Goal: Task Accomplishment & Management: Manage account settings

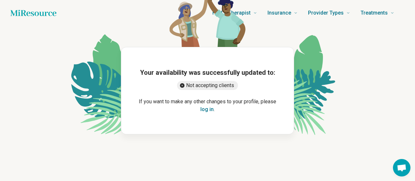
click at [205, 110] on button "log in" at bounding box center [206, 110] width 13 height 8
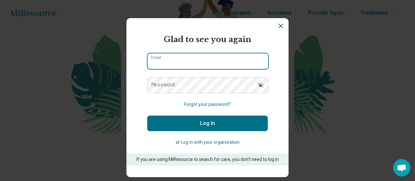
click at [211, 63] on input "Email" at bounding box center [208, 62] width 121 height 16
type input "**********"
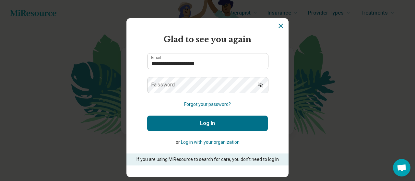
click at [263, 87] on icon "Show password" at bounding box center [261, 85] width 6 height 6
click at [205, 124] on button "Log In" at bounding box center [207, 124] width 121 height 16
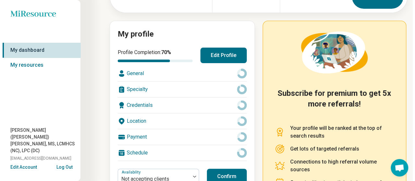
scroll to position [131, 0]
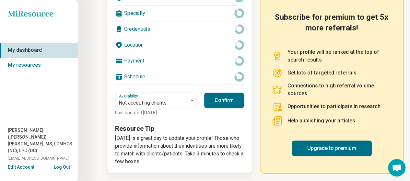
click at [29, 169] on button "Edit Account" at bounding box center [21, 167] width 27 height 7
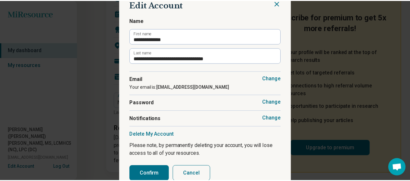
scroll to position [8, 0]
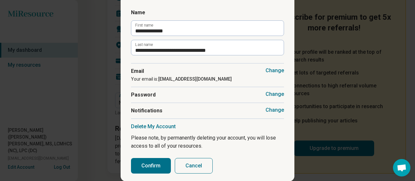
click at [191, 167] on button "Cancel" at bounding box center [194, 166] width 38 height 16
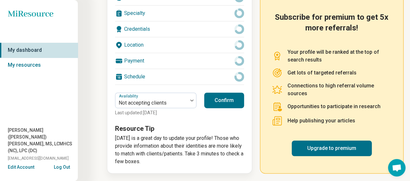
scroll to position [0, 0]
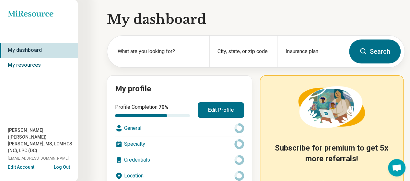
click at [31, 65] on link "My resources" at bounding box center [39, 65] width 78 height 15
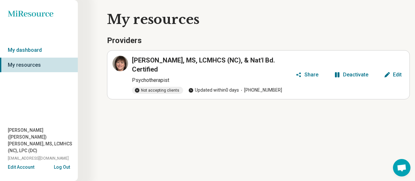
click at [363, 75] on div "Deactivate" at bounding box center [355, 74] width 25 height 5
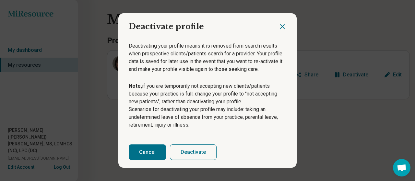
click at [197, 155] on button "Deactivate" at bounding box center [193, 153] width 47 height 16
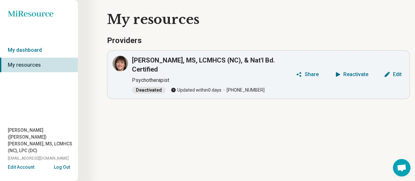
click at [63, 168] on button "Log Out" at bounding box center [62, 166] width 16 height 5
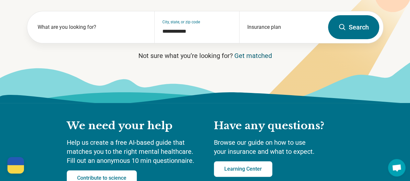
scroll to position [162, 0]
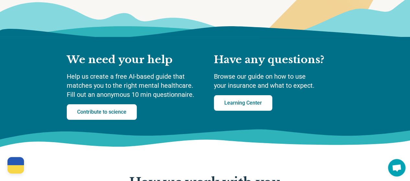
click at [15, 168] on div at bounding box center [15, 169] width 17 height 8
